Goal: Task Accomplishment & Management: Use online tool/utility

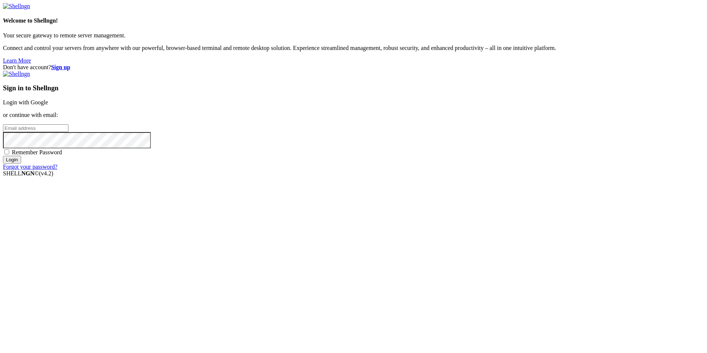
click at [68, 132] on input "email" at bounding box center [35, 128] width 65 height 8
type input "[EMAIL_ADDRESS][DOMAIN_NAME]"
click at [479, 170] on div "Sign in to Shellngn Login with Google or continue with email: [EMAIL_ADDRESS][D…" at bounding box center [353, 120] width 701 height 99
click at [21, 163] on input "Login" at bounding box center [12, 160] width 18 height 8
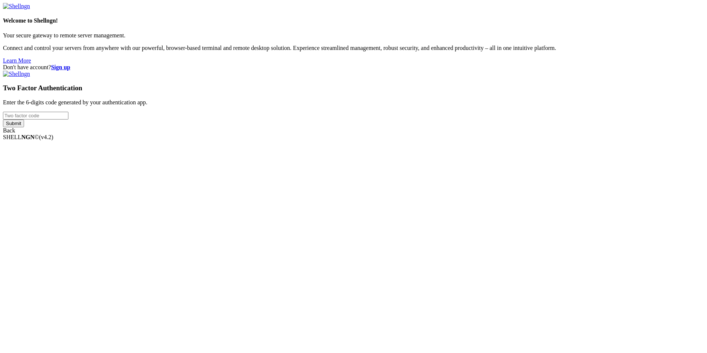
click at [68, 119] on input "number" at bounding box center [35, 116] width 65 height 8
click at [24, 127] on input "Submit" at bounding box center [13, 123] width 21 height 8
click at [68, 119] on input "470670" at bounding box center [35, 116] width 65 height 8
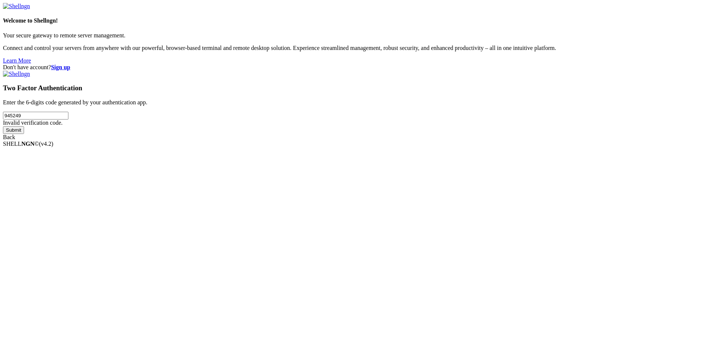
click at [24, 134] on input "Submit" at bounding box center [13, 130] width 21 height 8
click at [68, 119] on input "945249" at bounding box center [35, 116] width 65 height 8
click at [3, 126] on input "Submit" at bounding box center [13, 130] width 21 height 8
click at [68, 119] on input "945249200764" at bounding box center [35, 116] width 65 height 8
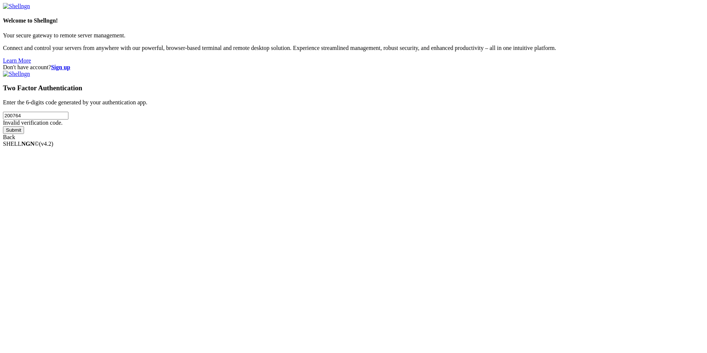
type input "200764"
click at [3, 126] on input "Submit" at bounding box center [13, 130] width 21 height 8
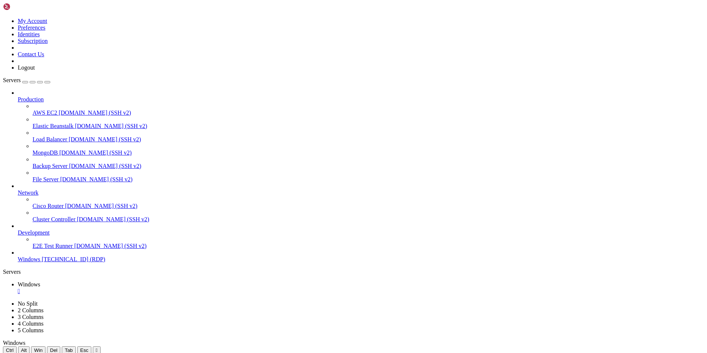
click at [47, 82] on icon "button" at bounding box center [47, 82] width 0 height 0
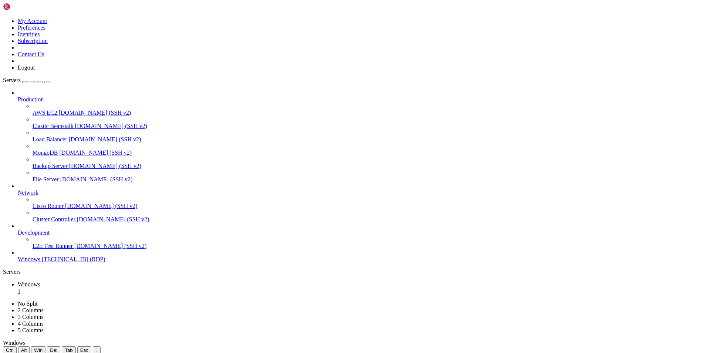
drag, startPoint x: 416, startPoint y: 462, endPoint x: 257, endPoint y: 460, distance: 159.0
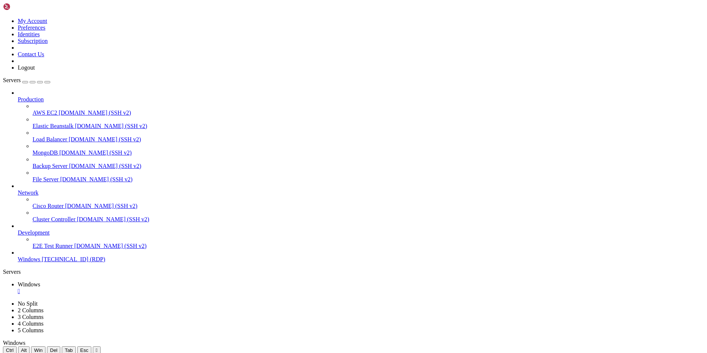
drag, startPoint x: 171, startPoint y: 461, endPoint x: 169, endPoint y: 398, distance: 62.9
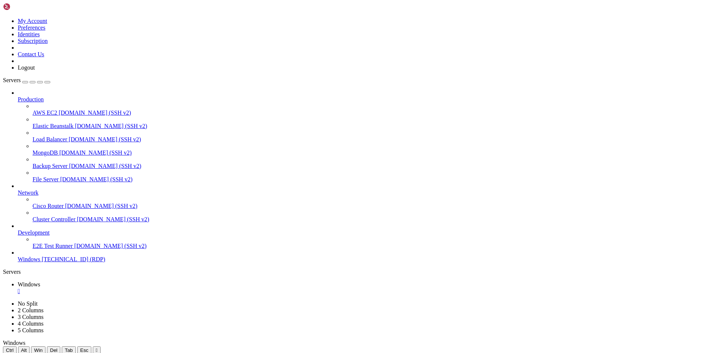
drag, startPoint x: 230, startPoint y: 569, endPoint x: 199, endPoint y: 524, distance: 54.3
drag, startPoint x: 225, startPoint y: 576, endPoint x: 202, endPoint y: 526, distance: 55.3
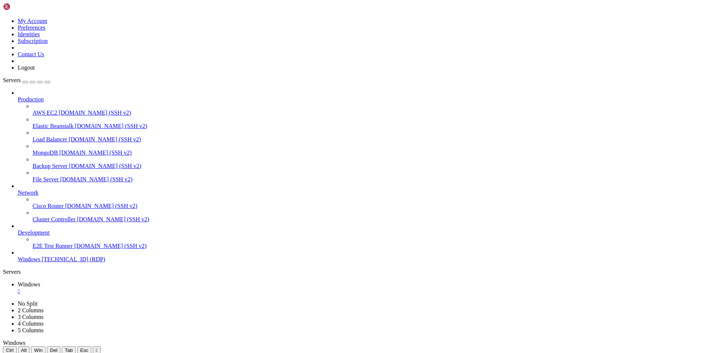
drag, startPoint x: 274, startPoint y: 579, endPoint x: 197, endPoint y: 466, distance: 136.5
drag, startPoint x: 242, startPoint y: 546, endPoint x: 283, endPoint y: 545, distance: 41.1
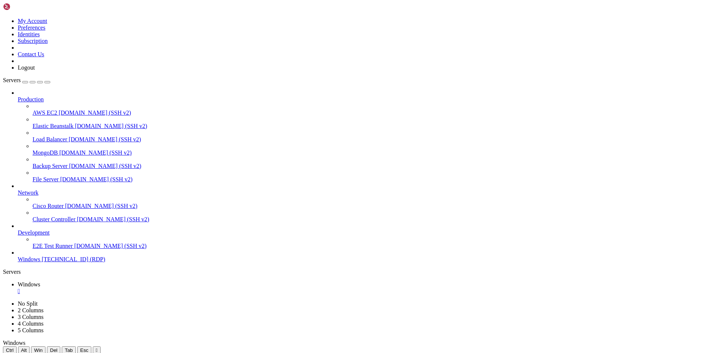
drag, startPoint x: 242, startPoint y: 359, endPoint x: 528, endPoint y: 465, distance: 304.5
drag, startPoint x: 547, startPoint y: 469, endPoint x: 572, endPoint y: 412, distance: 62.3
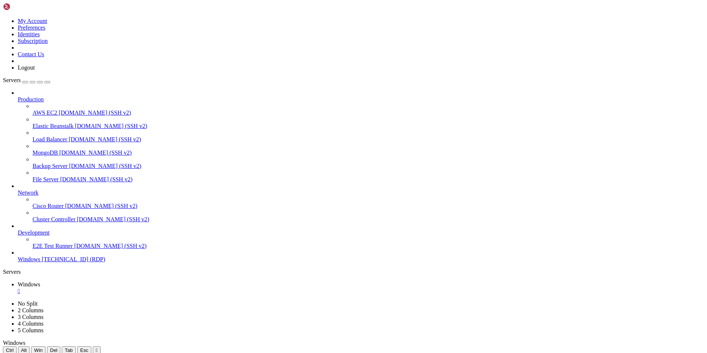
drag, startPoint x: 572, startPoint y: 412, endPoint x: 537, endPoint y: 423, distance: 36.3
drag, startPoint x: 540, startPoint y: 608, endPoint x: 682, endPoint y: 611, distance: 142.4
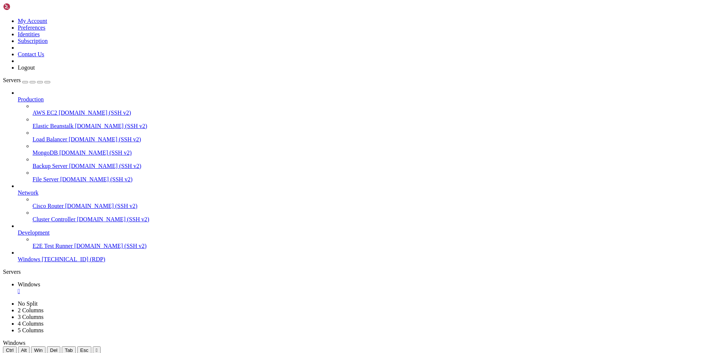
drag, startPoint x: 368, startPoint y: 420, endPoint x: 484, endPoint y: 425, distance: 116.6
drag, startPoint x: 313, startPoint y: 474, endPoint x: 280, endPoint y: 473, distance: 32.9
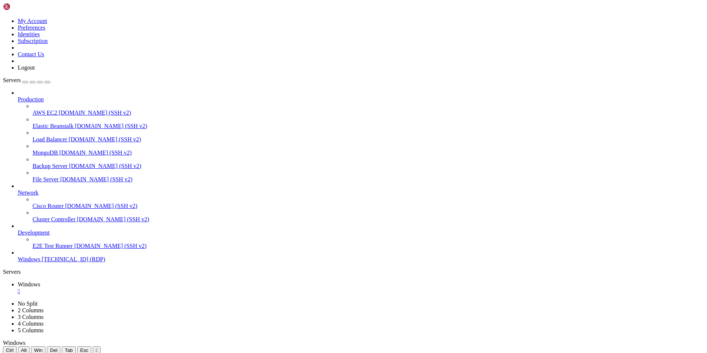
drag, startPoint x: 265, startPoint y: 359, endPoint x: 629, endPoint y: 458, distance: 377.4
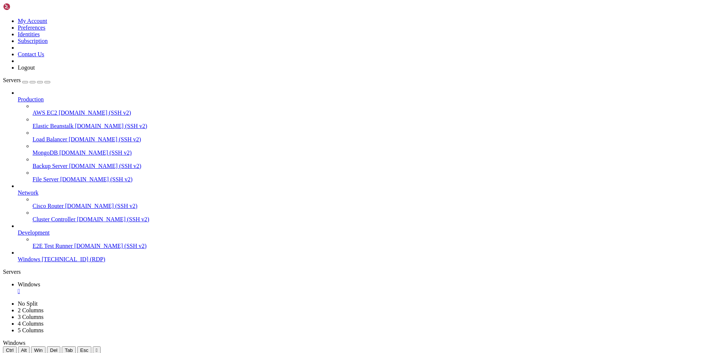
drag, startPoint x: 274, startPoint y: 581, endPoint x: 208, endPoint y: 465, distance: 133.5
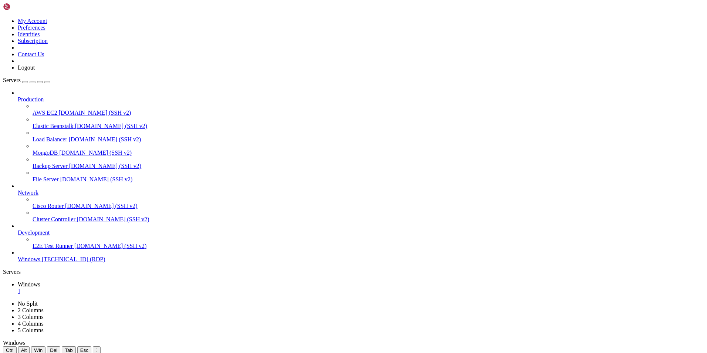
drag, startPoint x: 302, startPoint y: 546, endPoint x: 277, endPoint y: 543, distance: 24.9
drag, startPoint x: 301, startPoint y: 551, endPoint x: 278, endPoint y: 550, distance: 23.0
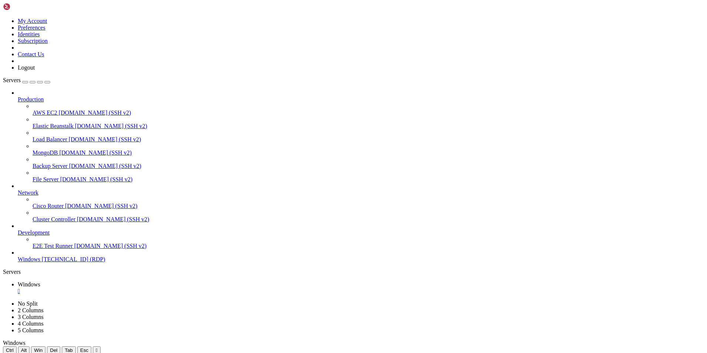
drag, startPoint x: 222, startPoint y: 360, endPoint x: 525, endPoint y: 385, distance: 304.3
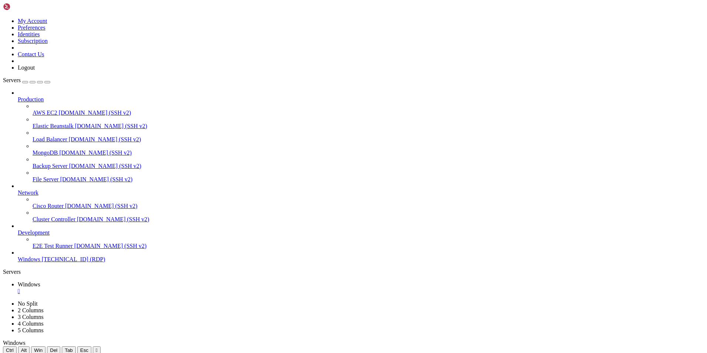
drag, startPoint x: 405, startPoint y: 384, endPoint x: 358, endPoint y: 396, distance: 48.3
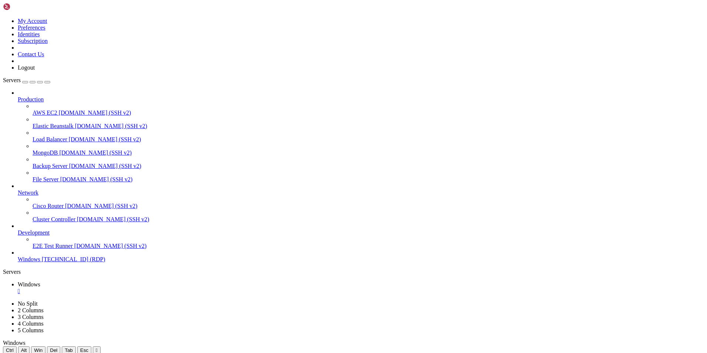
drag, startPoint x: 381, startPoint y: 395, endPoint x: 503, endPoint y: 398, distance: 121.7
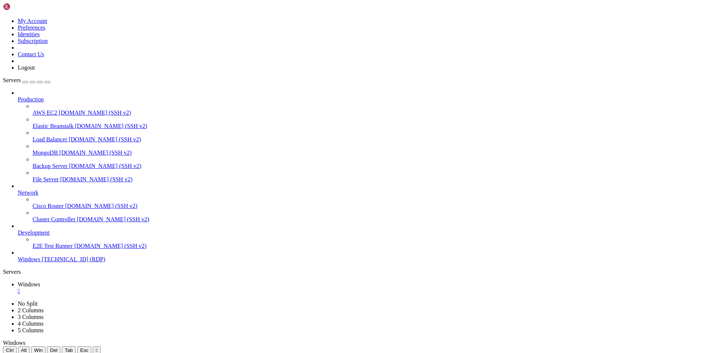
drag, startPoint x: 141, startPoint y: 359, endPoint x: 614, endPoint y: 430, distance: 478.0
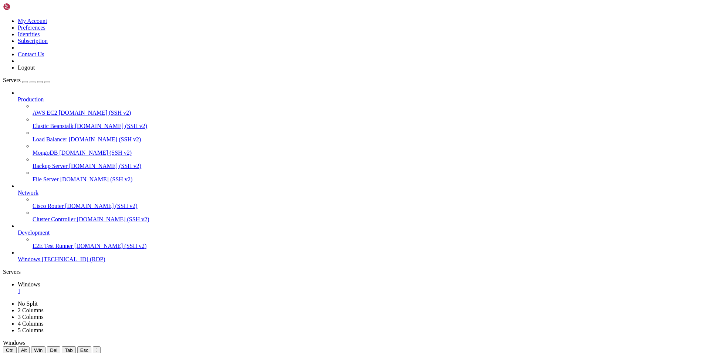
drag, startPoint x: 582, startPoint y: 430, endPoint x: 134, endPoint y: 402, distance: 449.5
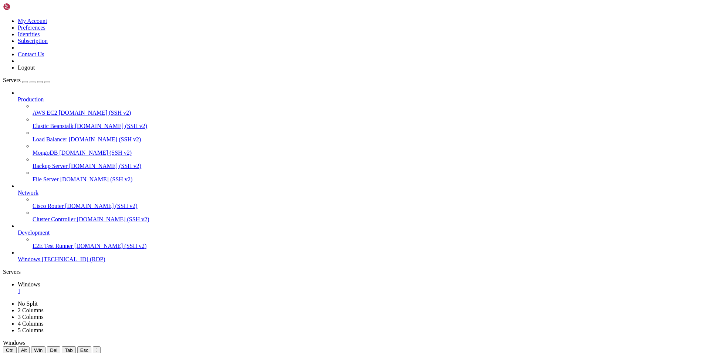
drag, startPoint x: 193, startPoint y: 403, endPoint x: 483, endPoint y: 409, distance: 290.4
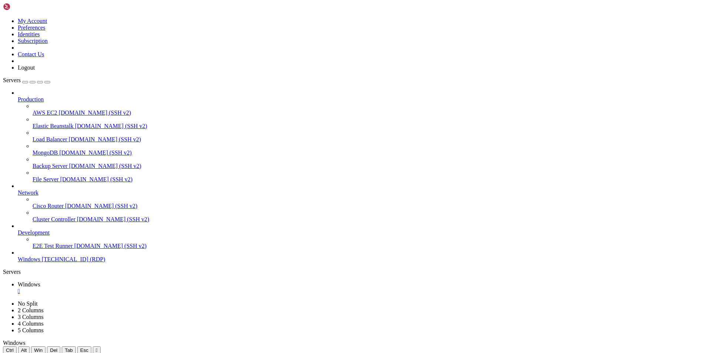
drag, startPoint x: 113, startPoint y: 359, endPoint x: 394, endPoint y: 393, distance: 283.1
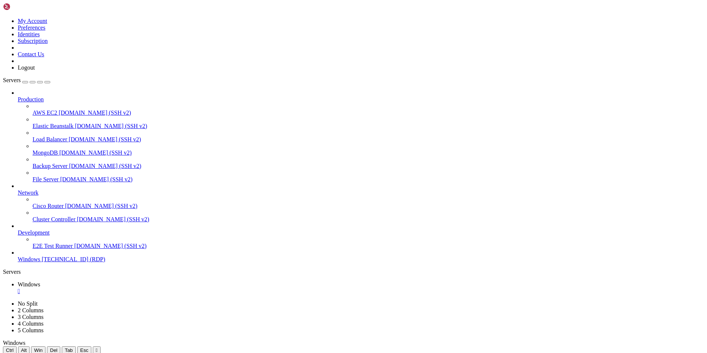
drag, startPoint x: 162, startPoint y: 358, endPoint x: 465, endPoint y: 416, distance: 308.8
drag, startPoint x: 430, startPoint y: 528, endPoint x: 435, endPoint y: 524, distance: 6.5
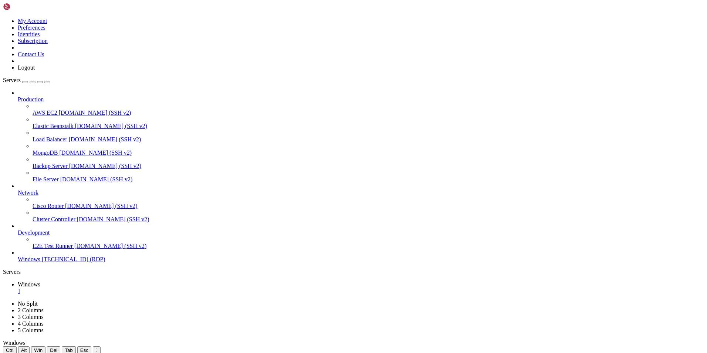
drag, startPoint x: 127, startPoint y: 359, endPoint x: 448, endPoint y: 422, distance: 327.2
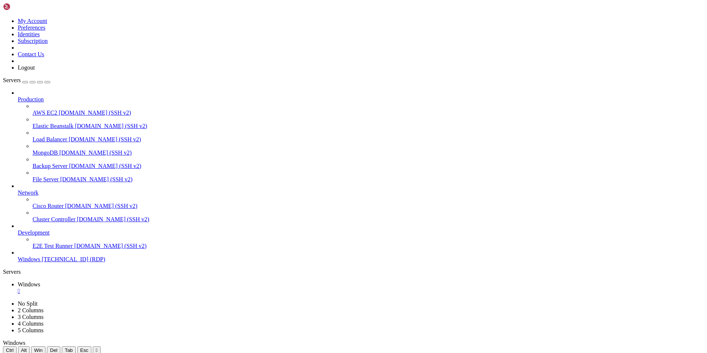
drag, startPoint x: 318, startPoint y: 524, endPoint x: 199, endPoint y: 521, distance: 119.5
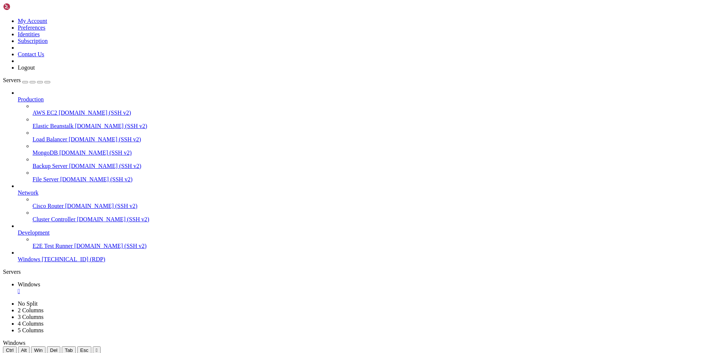
drag, startPoint x: 143, startPoint y: 360, endPoint x: 431, endPoint y: 396, distance: 290.0
drag, startPoint x: 478, startPoint y: 403, endPoint x: 483, endPoint y: 402, distance: 4.5
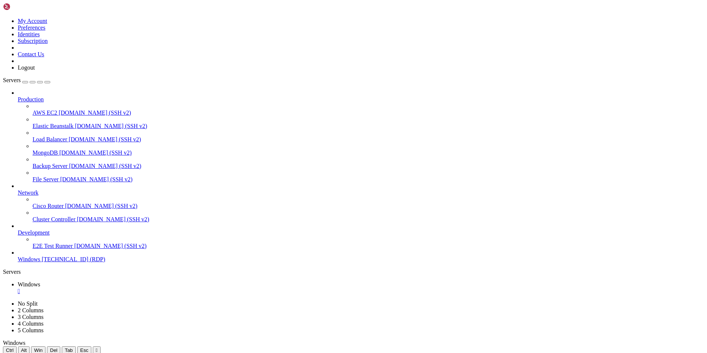
drag, startPoint x: 165, startPoint y: 360, endPoint x: 443, endPoint y: 409, distance: 282.0
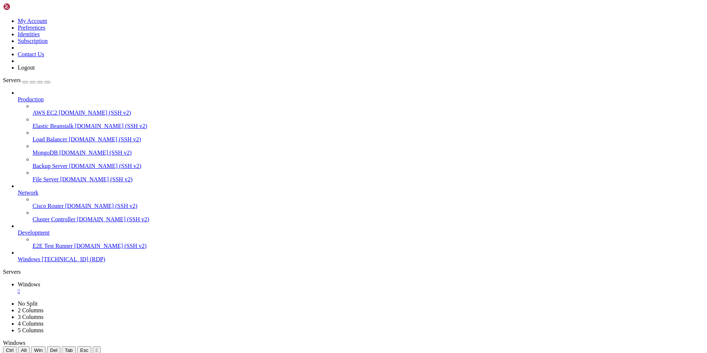
drag, startPoint x: 396, startPoint y: 364, endPoint x: 342, endPoint y: 362, distance: 54.4
drag, startPoint x: 416, startPoint y: 380, endPoint x: 312, endPoint y: 388, distance: 104.6
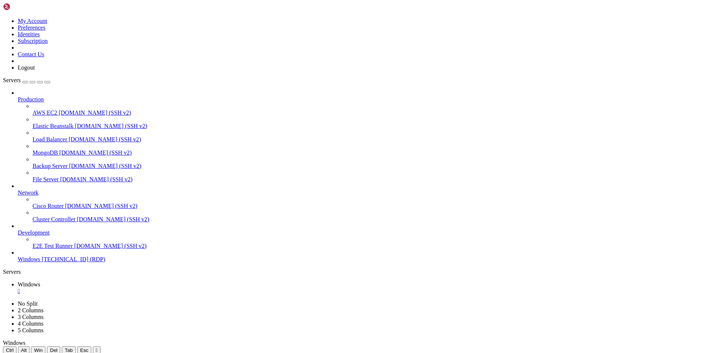
drag, startPoint x: 406, startPoint y: 407, endPoint x: 598, endPoint y: 415, distance: 192.5
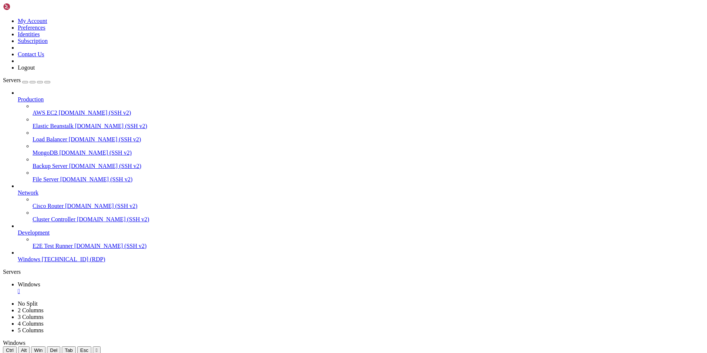
drag, startPoint x: 635, startPoint y: 418, endPoint x: 431, endPoint y: 426, distance: 203.9
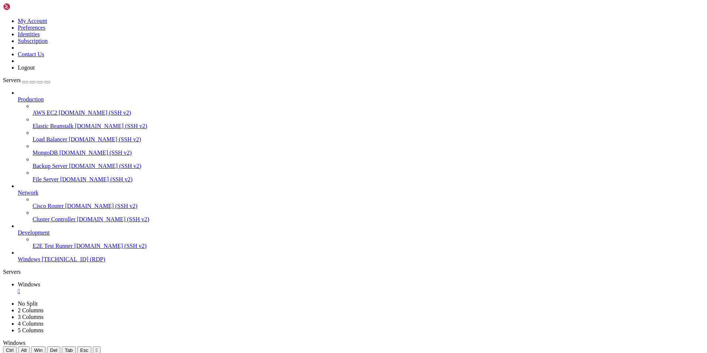
drag, startPoint x: 439, startPoint y: 412, endPoint x: 463, endPoint y: 413, distance: 23.7
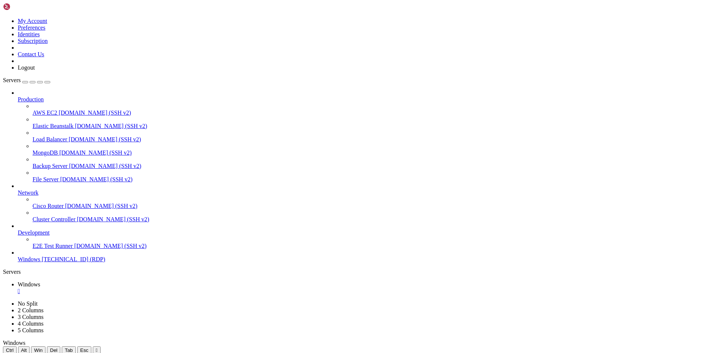
drag, startPoint x: 253, startPoint y: 501, endPoint x: 264, endPoint y: 503, distance: 11.2
drag, startPoint x: 248, startPoint y: 543, endPoint x: 257, endPoint y: 543, distance: 8.5
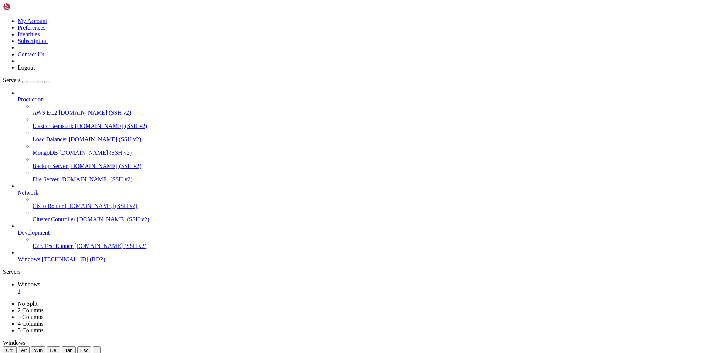
drag, startPoint x: 178, startPoint y: 358, endPoint x: 507, endPoint y: 431, distance: 337.8
drag, startPoint x: 476, startPoint y: 474, endPoint x: 475, endPoint y: 426, distance: 48.5
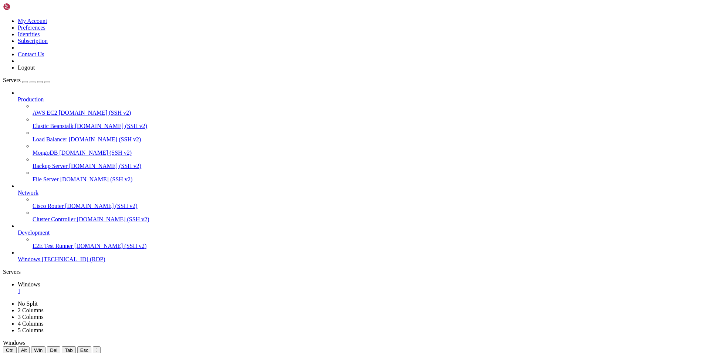
drag, startPoint x: 484, startPoint y: 427, endPoint x: 456, endPoint y: 425, distance: 29.0
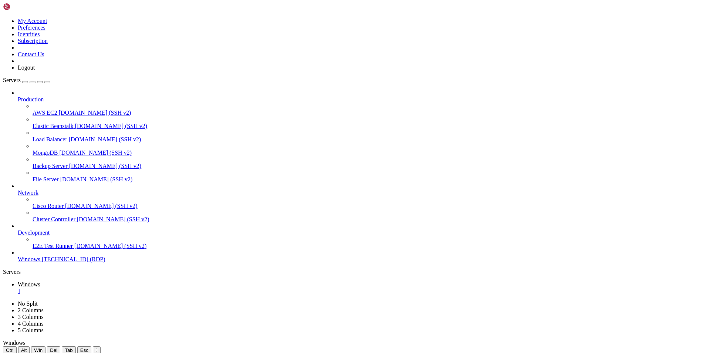
drag, startPoint x: 220, startPoint y: 359, endPoint x: 466, endPoint y: 438, distance: 258.0
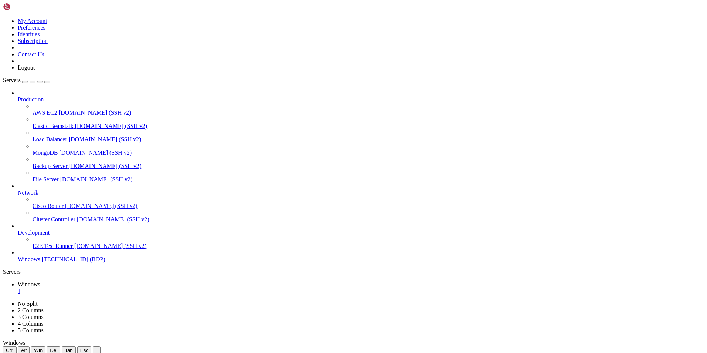
drag, startPoint x: 407, startPoint y: 439, endPoint x: 423, endPoint y: 425, distance: 21.5
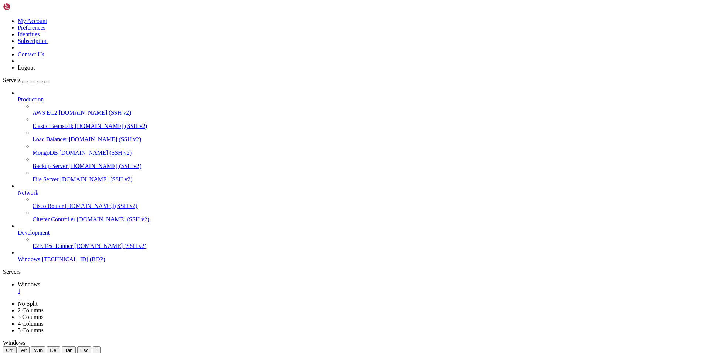
drag, startPoint x: 362, startPoint y: 423, endPoint x: 537, endPoint y: 419, distance: 175.0
drag, startPoint x: 92, startPoint y: 365, endPoint x: 442, endPoint y: 406, distance: 351.6
drag, startPoint x: 194, startPoint y: 360, endPoint x: 260, endPoint y: 415, distance: 85.6
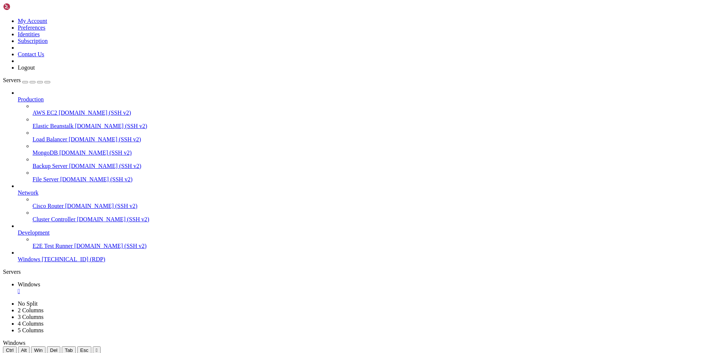
drag, startPoint x: 431, startPoint y: 402, endPoint x: 358, endPoint y: 404, distance: 73.6
drag, startPoint x: 308, startPoint y: 400, endPoint x: 237, endPoint y: 404, distance: 71.1
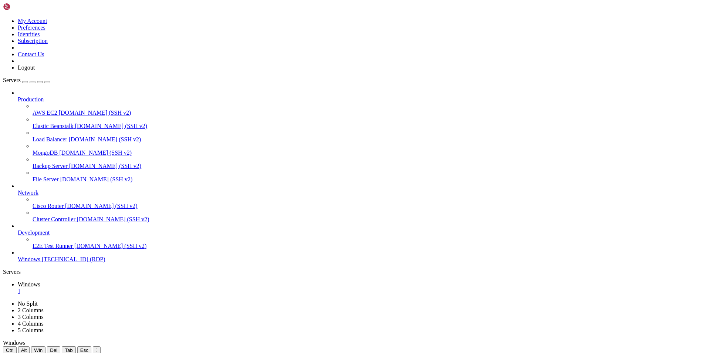
drag, startPoint x: 230, startPoint y: 608, endPoint x: 229, endPoint y: 442, distance: 166.8
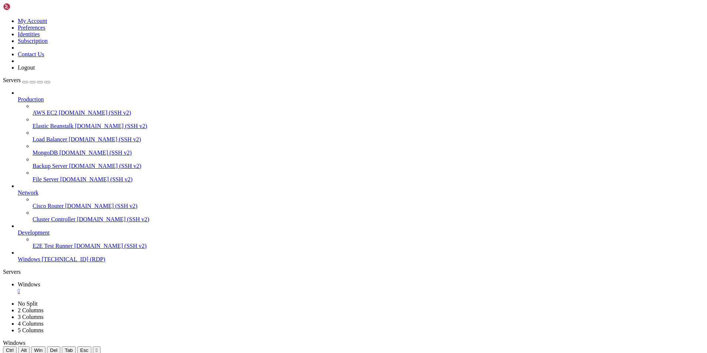
drag, startPoint x: 146, startPoint y: 357, endPoint x: 430, endPoint y: 376, distance: 285.1
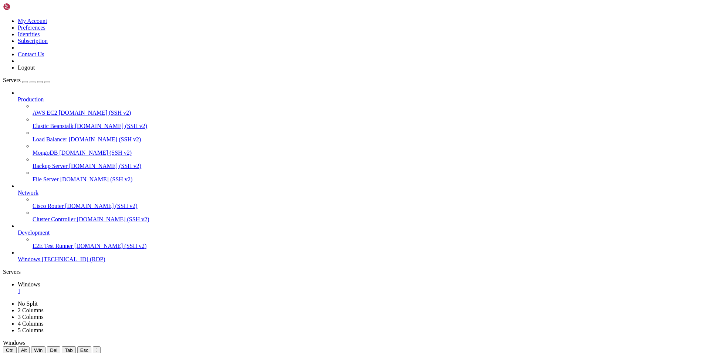
drag, startPoint x: 395, startPoint y: 556, endPoint x: 341, endPoint y: 556, distance: 54.7
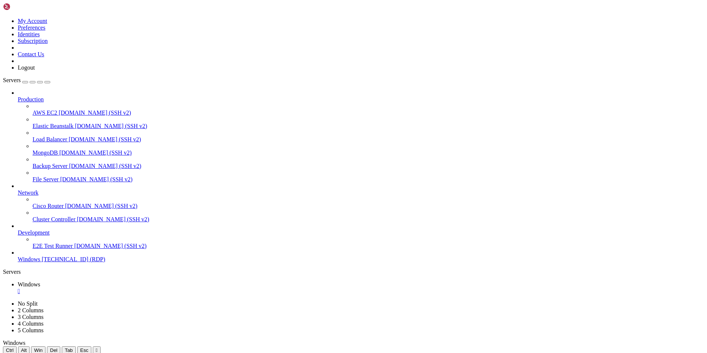
drag, startPoint x: 185, startPoint y: 358, endPoint x: 461, endPoint y: 380, distance: 277.5
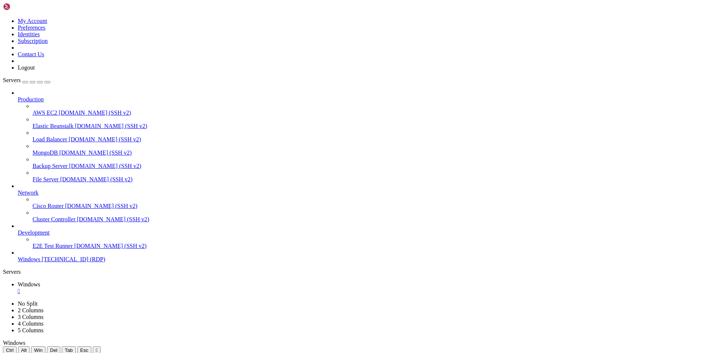
drag, startPoint x: 386, startPoint y: 381, endPoint x: 594, endPoint y: 394, distance: 208.6
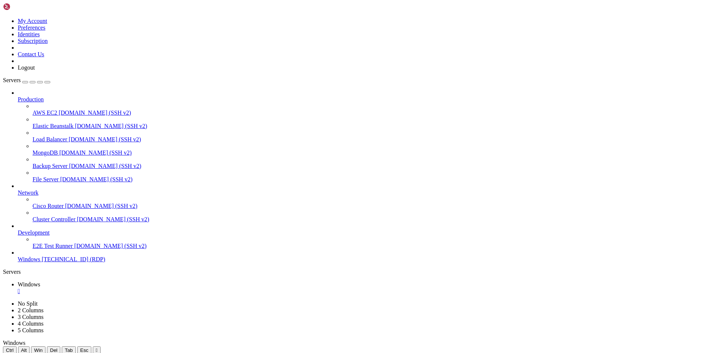
drag, startPoint x: 515, startPoint y: 501, endPoint x: 521, endPoint y: 425, distance: 77.2
drag, startPoint x: 589, startPoint y: 392, endPoint x: 411, endPoint y: 392, distance: 177.9
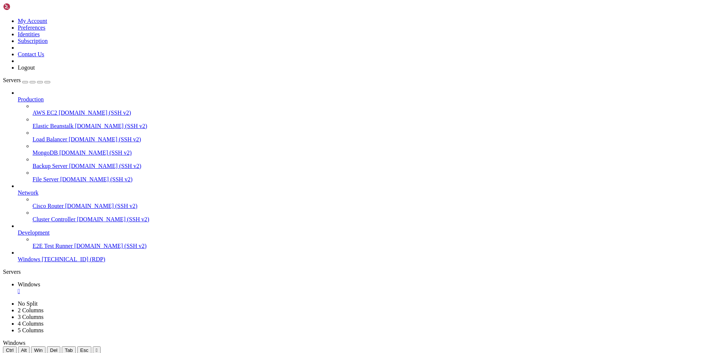
drag, startPoint x: 394, startPoint y: 392, endPoint x: 553, endPoint y: 413, distance: 160.1
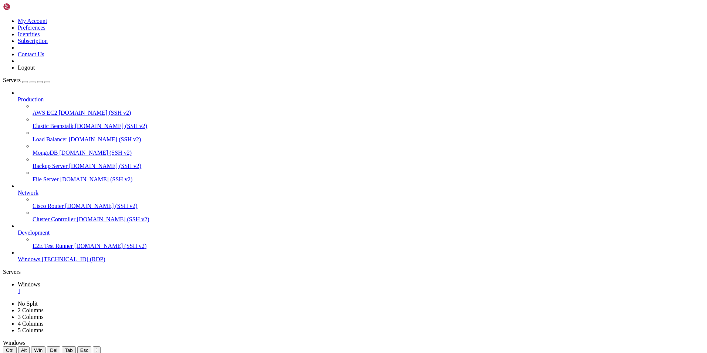
drag, startPoint x: 346, startPoint y: 443, endPoint x: 253, endPoint y: 440, distance: 92.9
drag, startPoint x: 608, startPoint y: 414, endPoint x: 331, endPoint y: 423, distance: 276.4
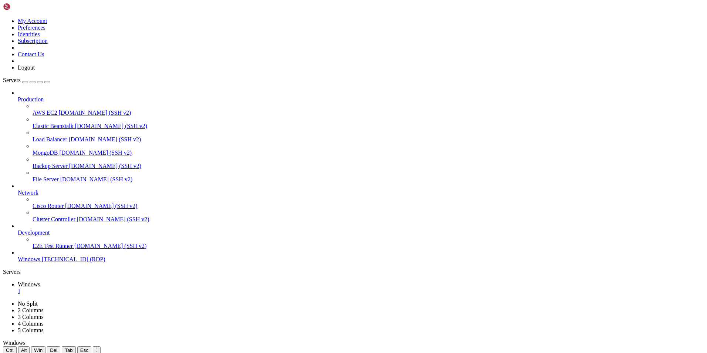
drag, startPoint x: 553, startPoint y: 437, endPoint x: 554, endPoint y: 567, distance: 129.8
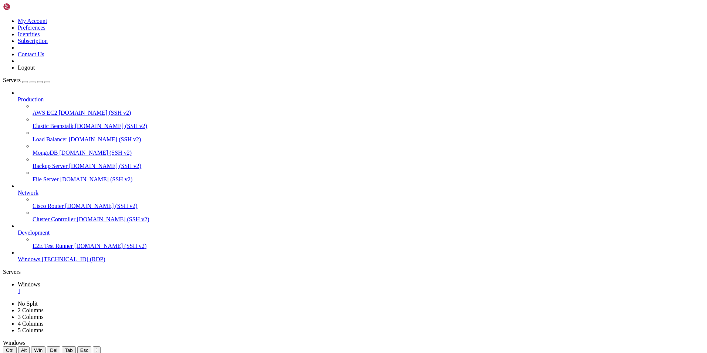
drag, startPoint x: 345, startPoint y: 425, endPoint x: 547, endPoint y: 423, distance: 201.2
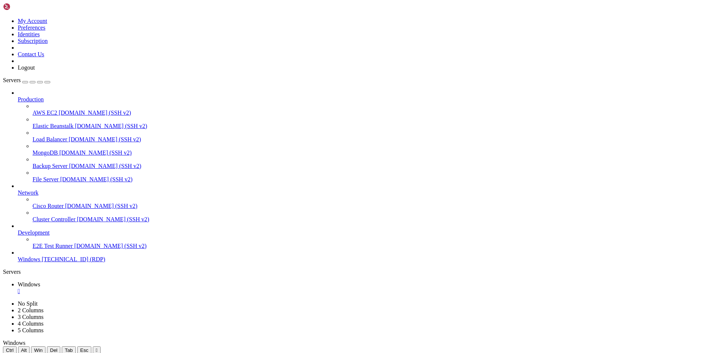
drag, startPoint x: 569, startPoint y: 420, endPoint x: 411, endPoint y: 426, distance: 158.1
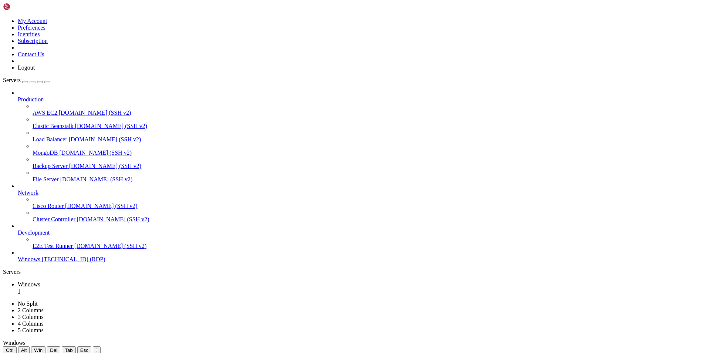
drag, startPoint x: 555, startPoint y: 418, endPoint x: 442, endPoint y: 445, distance: 115.9
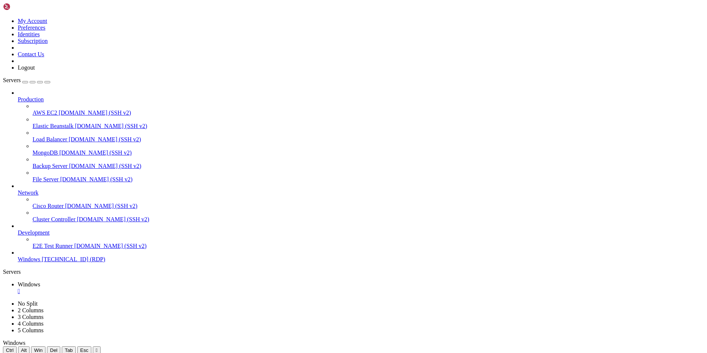
drag, startPoint x: 412, startPoint y: 553, endPoint x: 403, endPoint y: 558, distance: 10.3
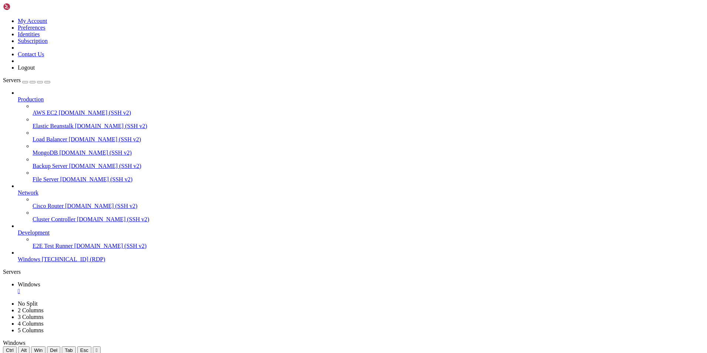
drag, startPoint x: 595, startPoint y: 571, endPoint x: 595, endPoint y: 582, distance: 11.5
drag, startPoint x: 597, startPoint y: 581, endPoint x: 596, endPoint y: 532, distance: 49.6
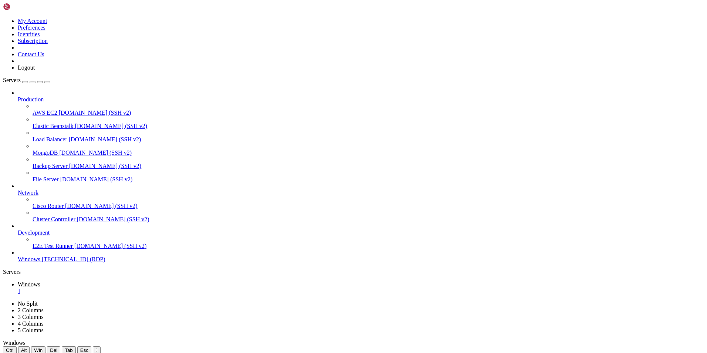
drag, startPoint x: 597, startPoint y: 523, endPoint x: 597, endPoint y: 468, distance: 55.1
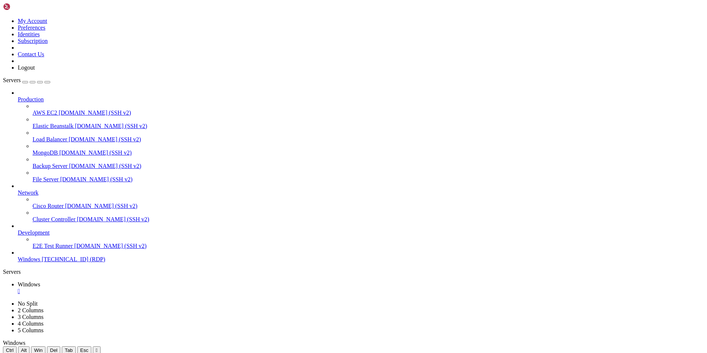
drag, startPoint x: 597, startPoint y: 450, endPoint x: 587, endPoint y: 567, distance: 116.6
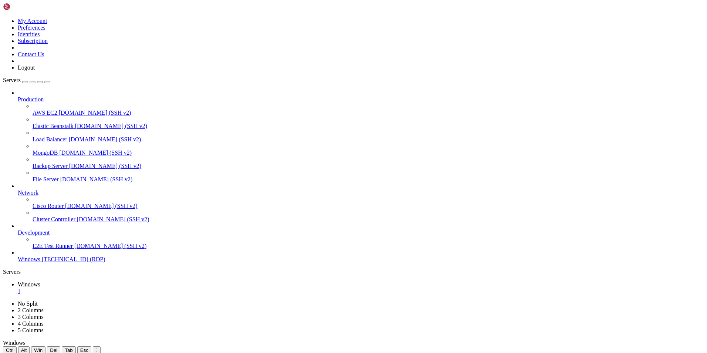
drag, startPoint x: 331, startPoint y: 520, endPoint x: 335, endPoint y: 518, distance: 4.8
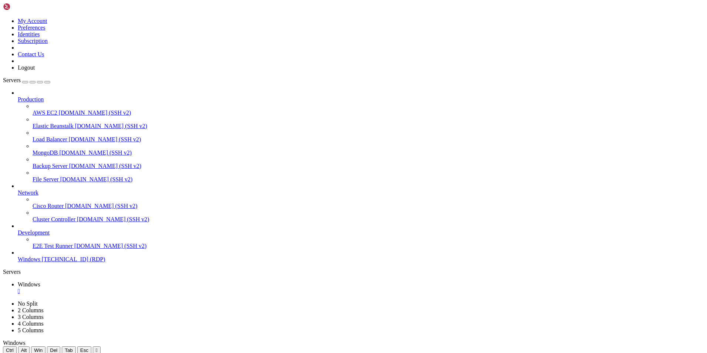
drag, startPoint x: 114, startPoint y: 359, endPoint x: 400, endPoint y: 389, distance: 287.8
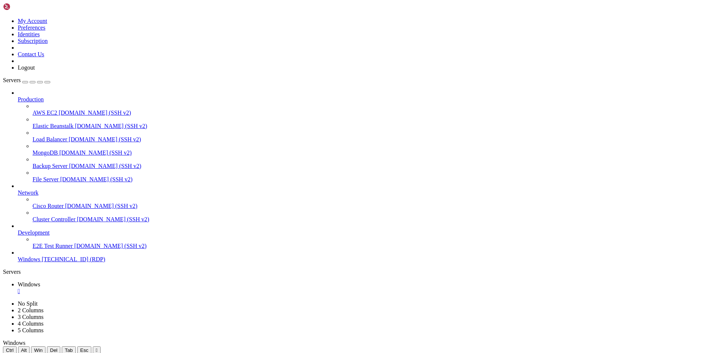
drag, startPoint x: 438, startPoint y: 390, endPoint x: 611, endPoint y: 412, distance: 173.7
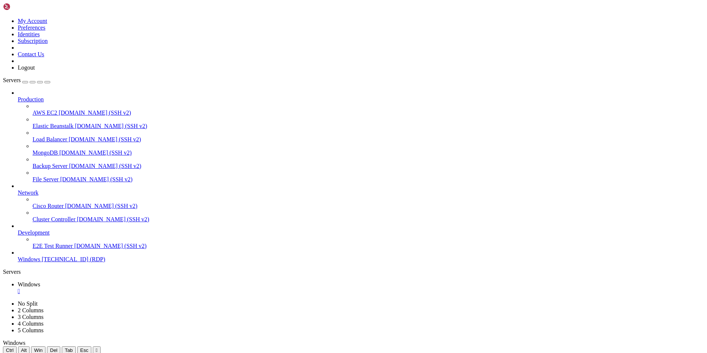
drag, startPoint x: 171, startPoint y: 583, endPoint x: 169, endPoint y: 498, distance: 84.7
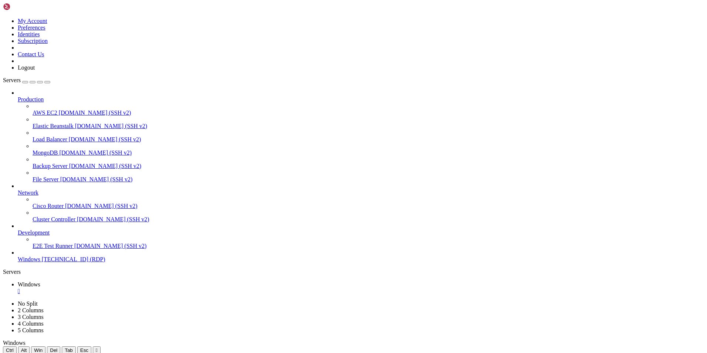
drag, startPoint x: 206, startPoint y: 359, endPoint x: 633, endPoint y: 487, distance: 445.6
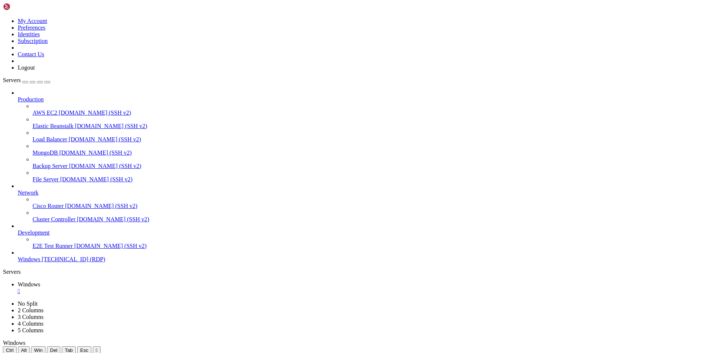
drag, startPoint x: 131, startPoint y: 356, endPoint x: 416, endPoint y: 384, distance: 286.1
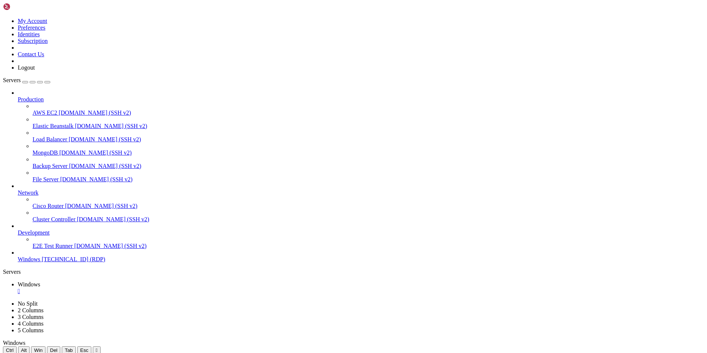
drag, startPoint x: 458, startPoint y: 384, endPoint x: 457, endPoint y: 398, distance: 14.5
